Goal: Find contact information: Find contact information

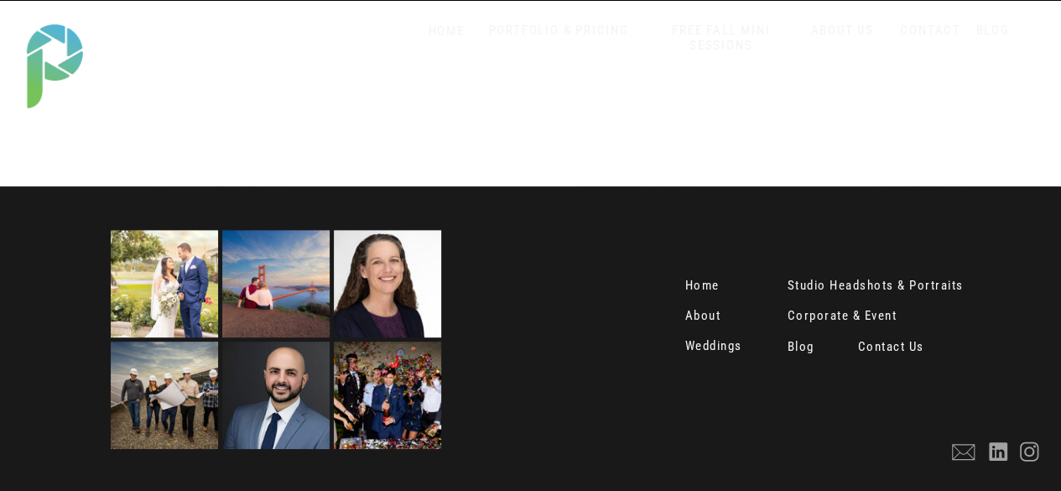
scroll to position [3523, 0]
drag, startPoint x: 625, startPoint y: 324, endPoint x: 630, endPoint y: 313, distance: 12.0
click at [694, 312] on nav "About" at bounding box center [705, 317] width 41 height 17
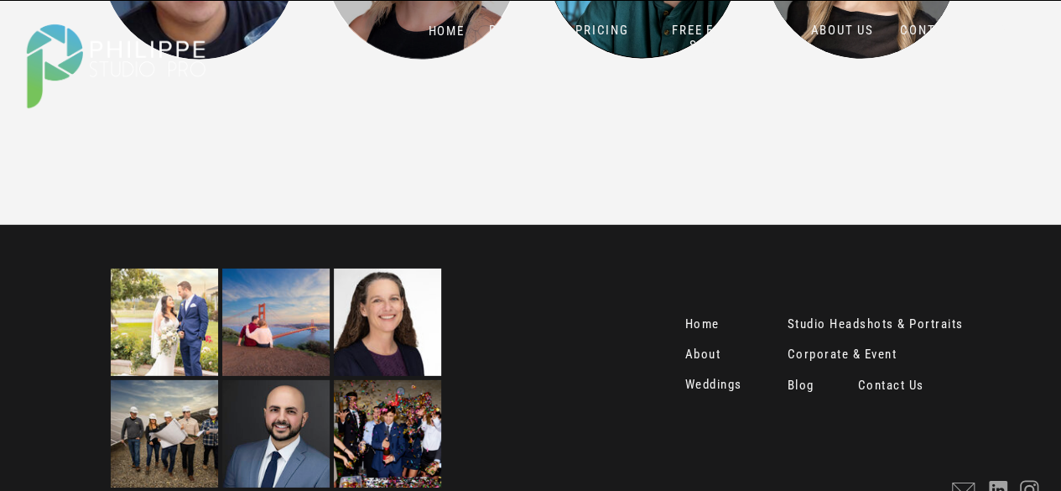
scroll to position [2369, 0]
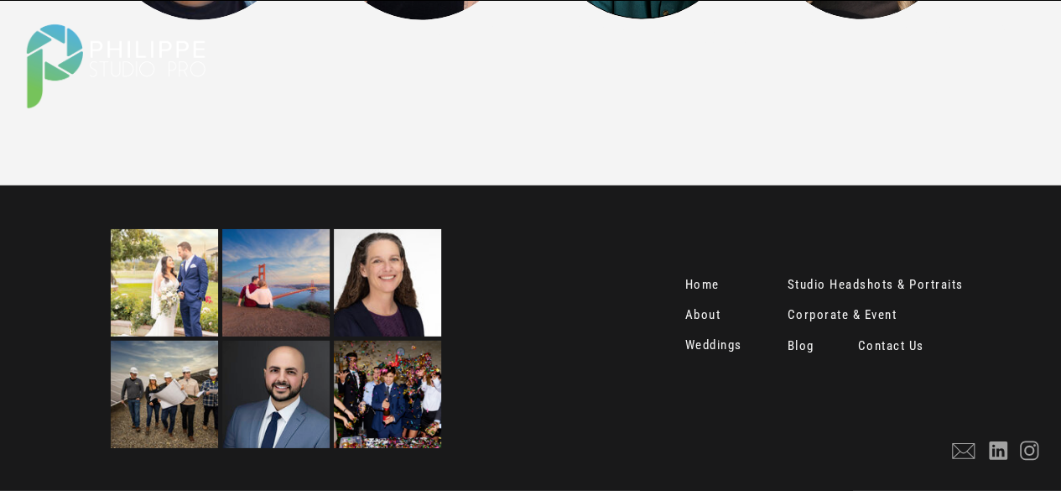
click at [882, 350] on nav "Contact Us" at bounding box center [893, 347] width 70 height 17
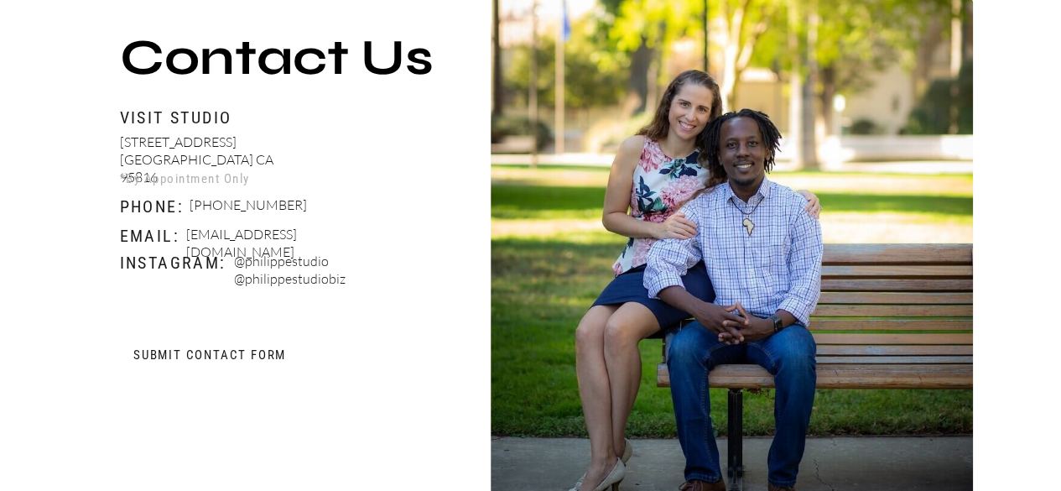
scroll to position [671, 0]
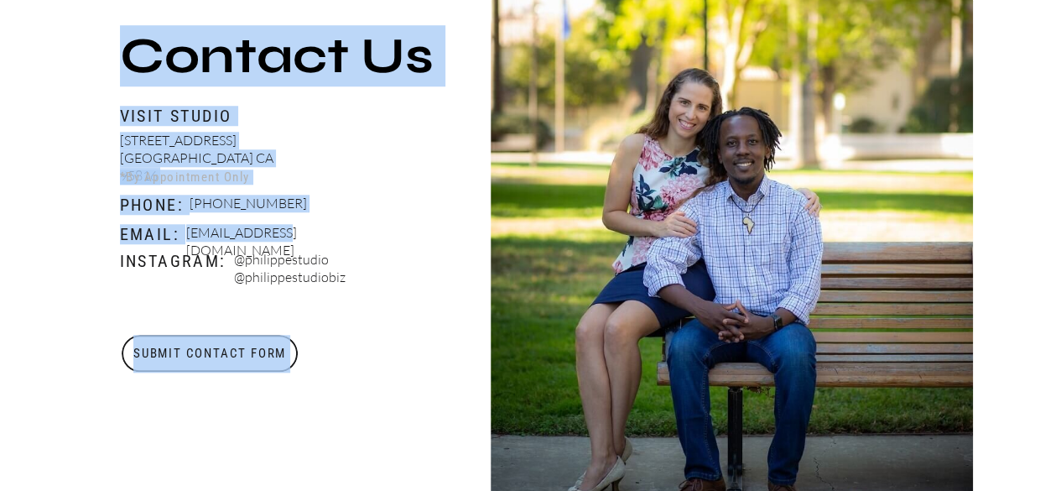
drag, startPoint x: 395, startPoint y: 236, endPoint x: 278, endPoint y: 242, distance: 117.6
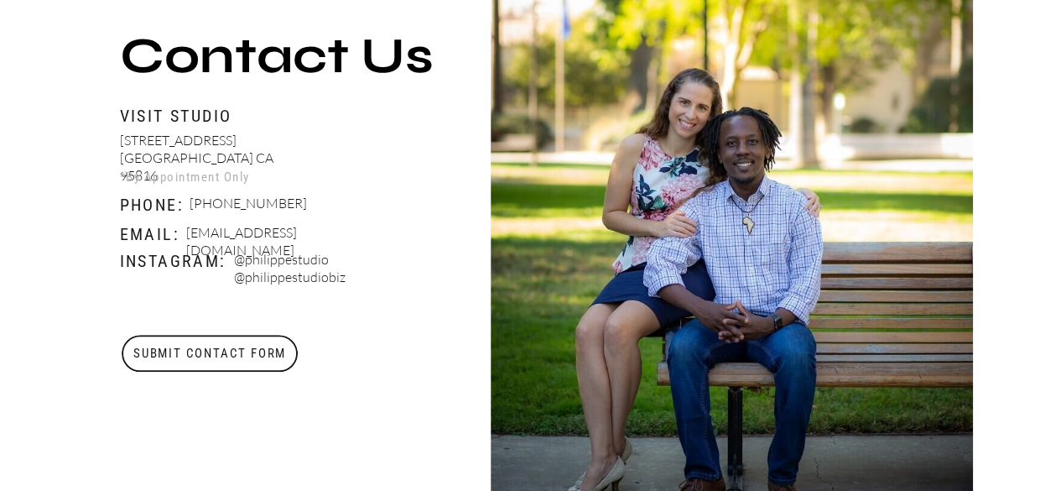
click at [414, 283] on p "@philippestudio @philippestudiobiz" at bounding box center [332, 270] width 197 height 39
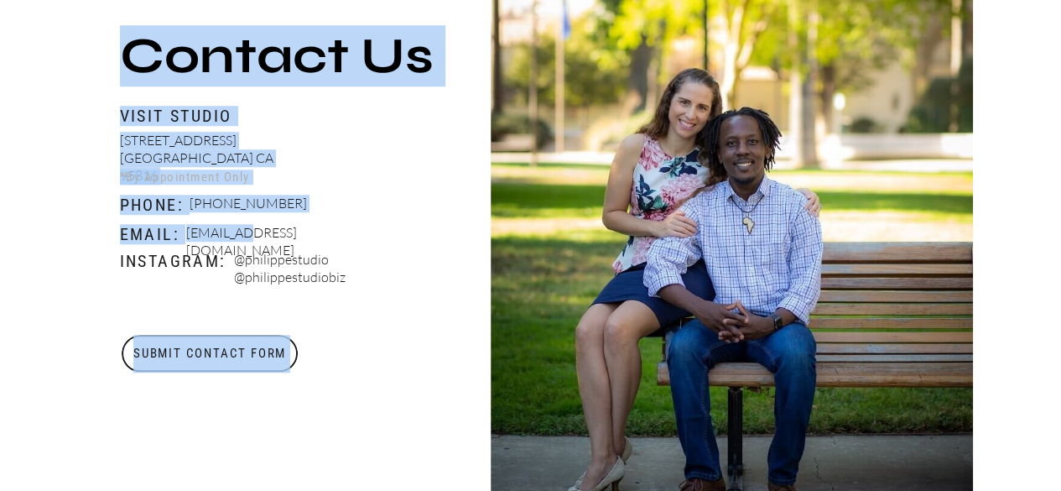
drag, startPoint x: 392, startPoint y: 231, endPoint x: 250, endPoint y: 234, distance: 141.8
click at [180, 232] on p "Email:" at bounding box center [150, 233] width 61 height 19
drag, startPoint x: 383, startPoint y: 232, endPoint x: 187, endPoint y: 234, distance: 195.5
click at [187, 234] on p "Booking@philippestudiopro.com" at bounding box center [284, 234] width 197 height 21
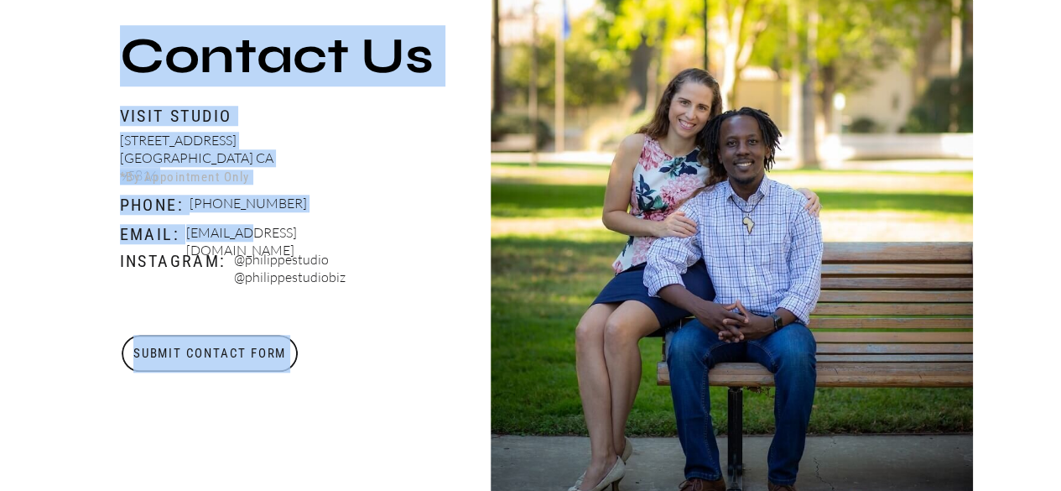
copy p "Booking@philippestudiopro.com"
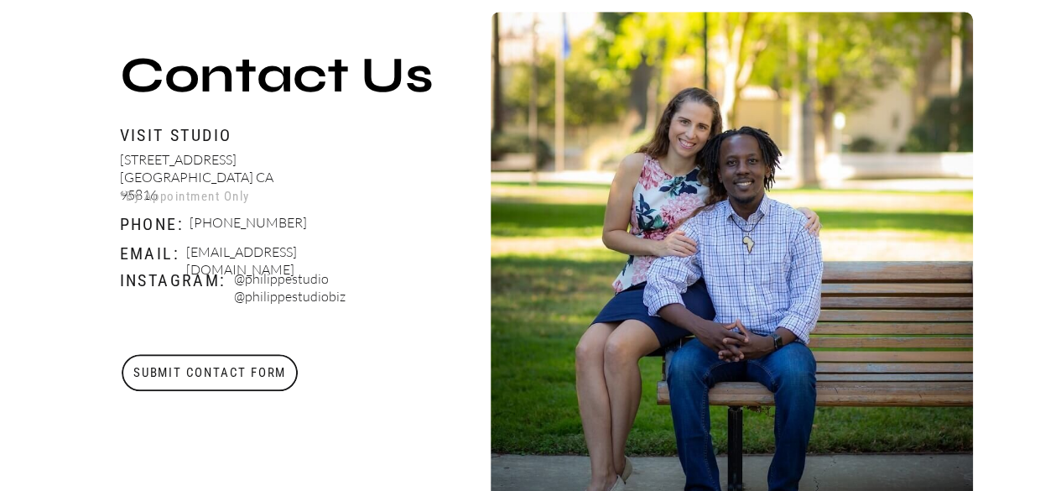
scroll to position [633, 0]
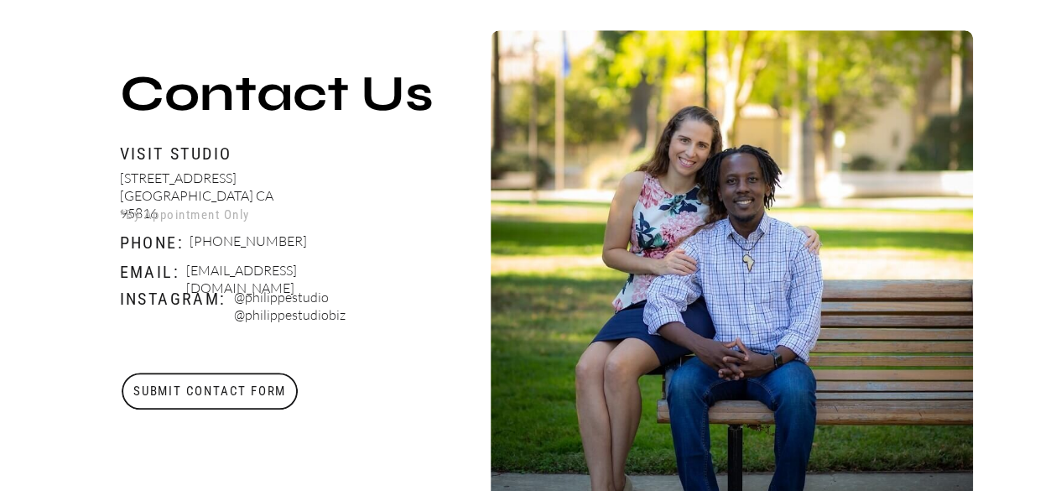
drag, startPoint x: 987, startPoint y: 194, endPoint x: 985, endPoint y: 135, distance: 58.8
